Goal: Transaction & Acquisition: Download file/media

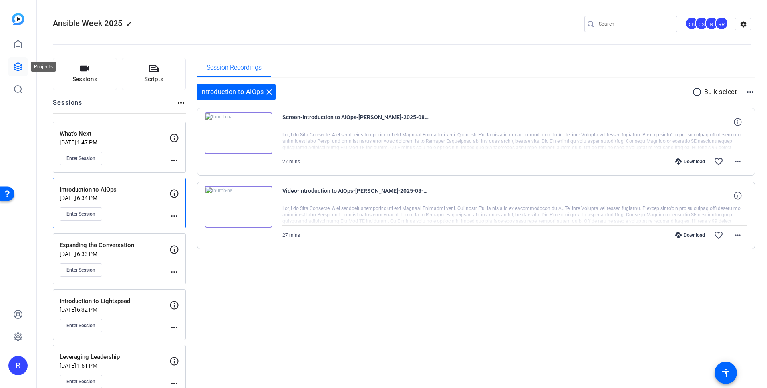
click at [16, 66] on icon at bounding box center [18, 67] width 8 height 8
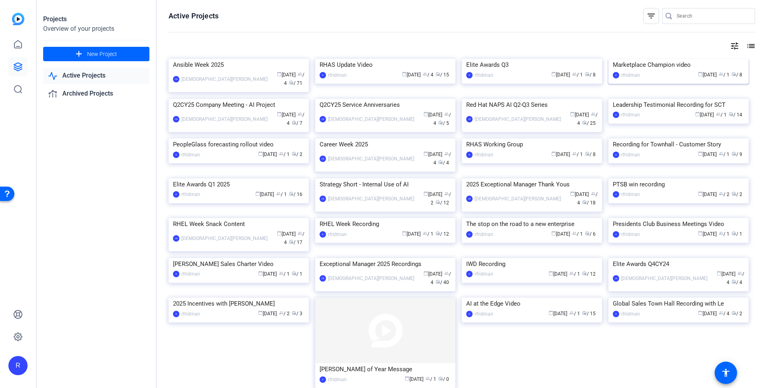
click at [645, 71] on div "Marketplace Champion video" at bounding box center [678, 65] width 131 height 12
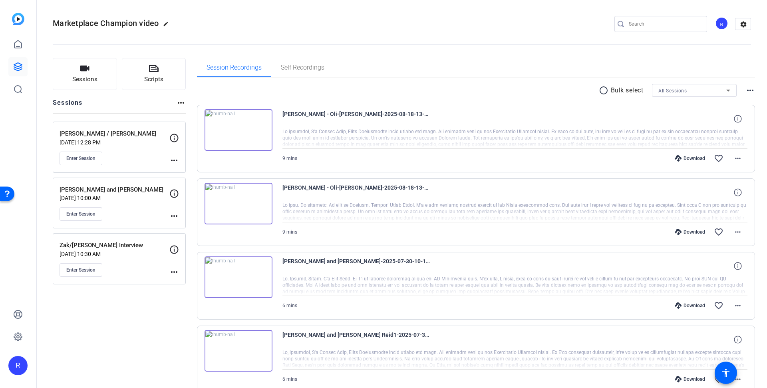
click at [79, 139] on p "[DATE] 12:28 PM" at bounding box center [115, 142] width 110 height 6
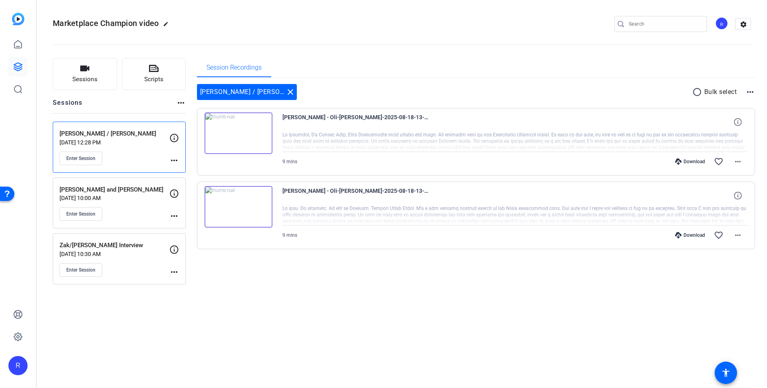
click at [696, 232] on div "Download" at bounding box center [690, 235] width 38 height 6
click at [738, 235] on mat-icon "more_horiz" at bounding box center [738, 235] width 10 height 10
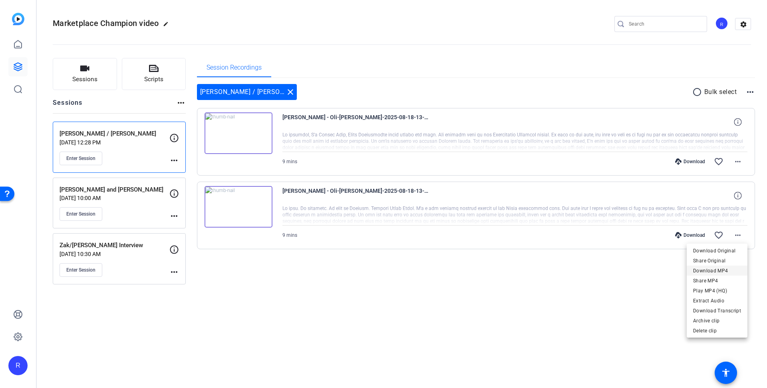
click at [726, 270] on span "Download MP4" at bounding box center [717, 271] width 48 height 10
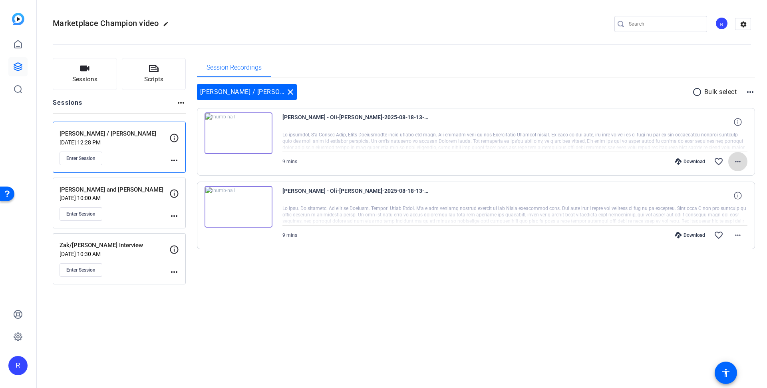
click at [738, 159] on mat-icon "more_horiz" at bounding box center [738, 162] width 10 height 10
click at [720, 195] on span "Download MP4" at bounding box center [717, 198] width 48 height 10
